Goal: Find specific page/section: Find specific page/section

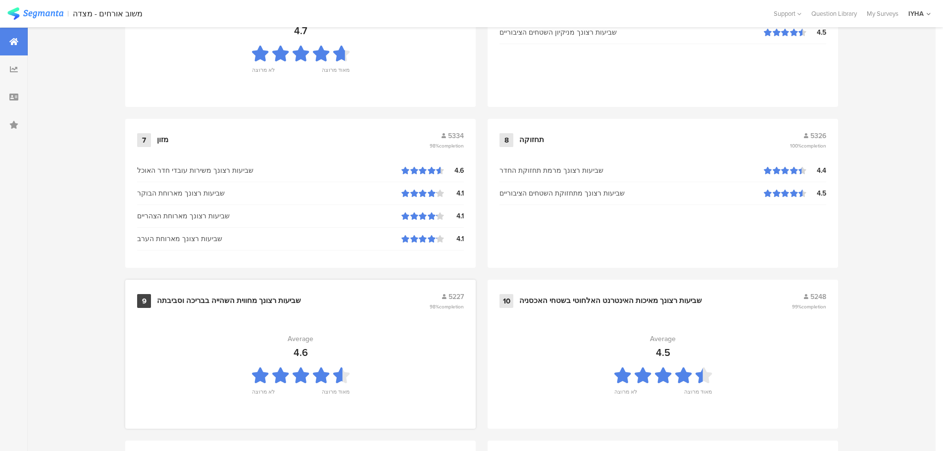
scroll to position [1001, 0]
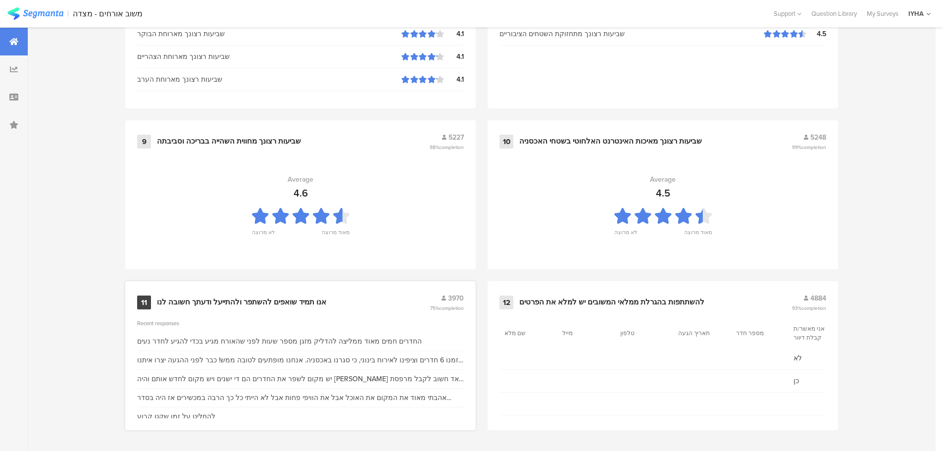
click at [211, 298] on div "אנו תמיד שואפים להשתפר ולהתייעל ודעתך חשובה לנו" at bounding box center [241, 303] width 169 height 10
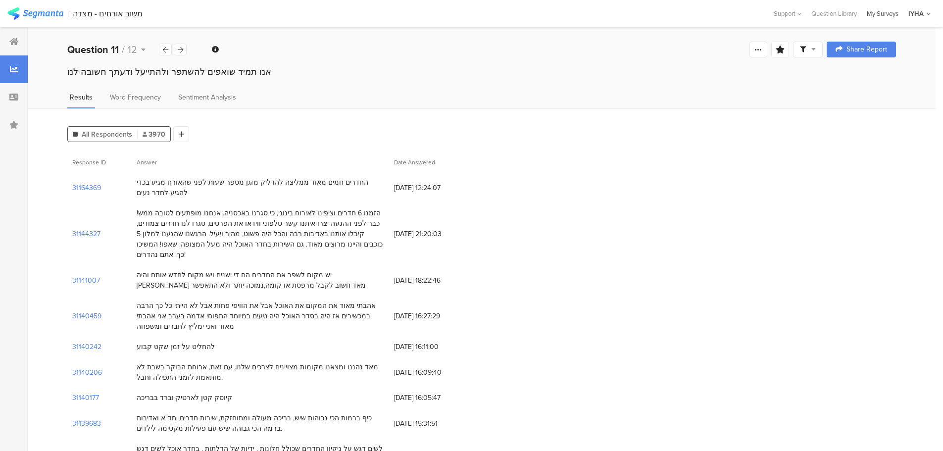
click at [887, 13] on div "My Surveys" at bounding box center [883, 13] width 42 height 9
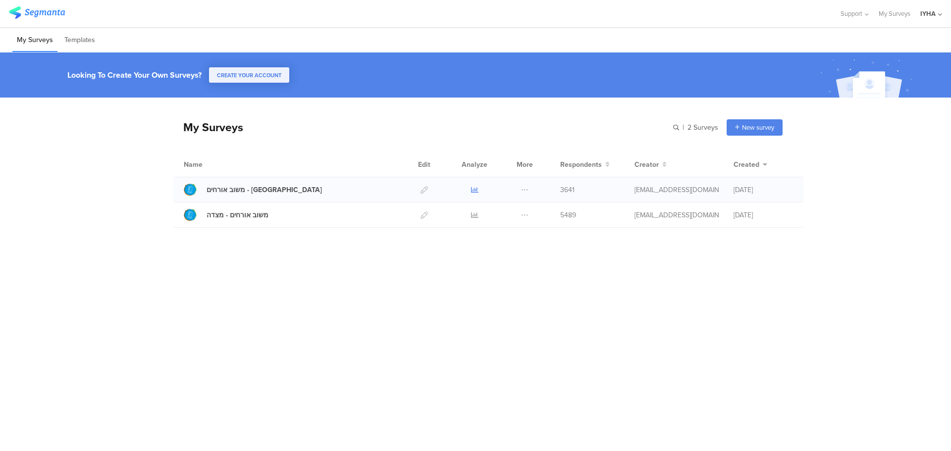
click at [471, 191] on icon at bounding box center [474, 189] width 7 height 7
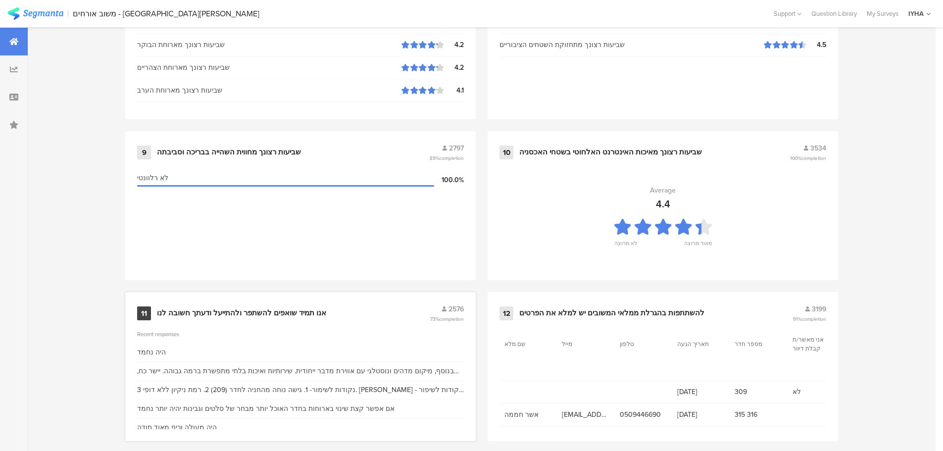
scroll to position [1001, 0]
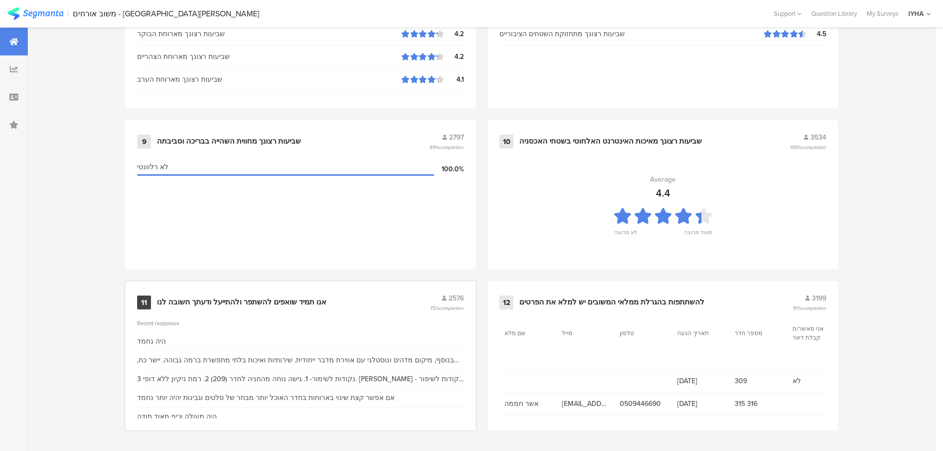
click at [227, 299] on div "אנו תמיד שואפים להשתפר ולהתייעל ודעתך חשובה לנו" at bounding box center [241, 303] width 169 height 10
